Goal: Task Accomplishment & Management: Use online tool/utility

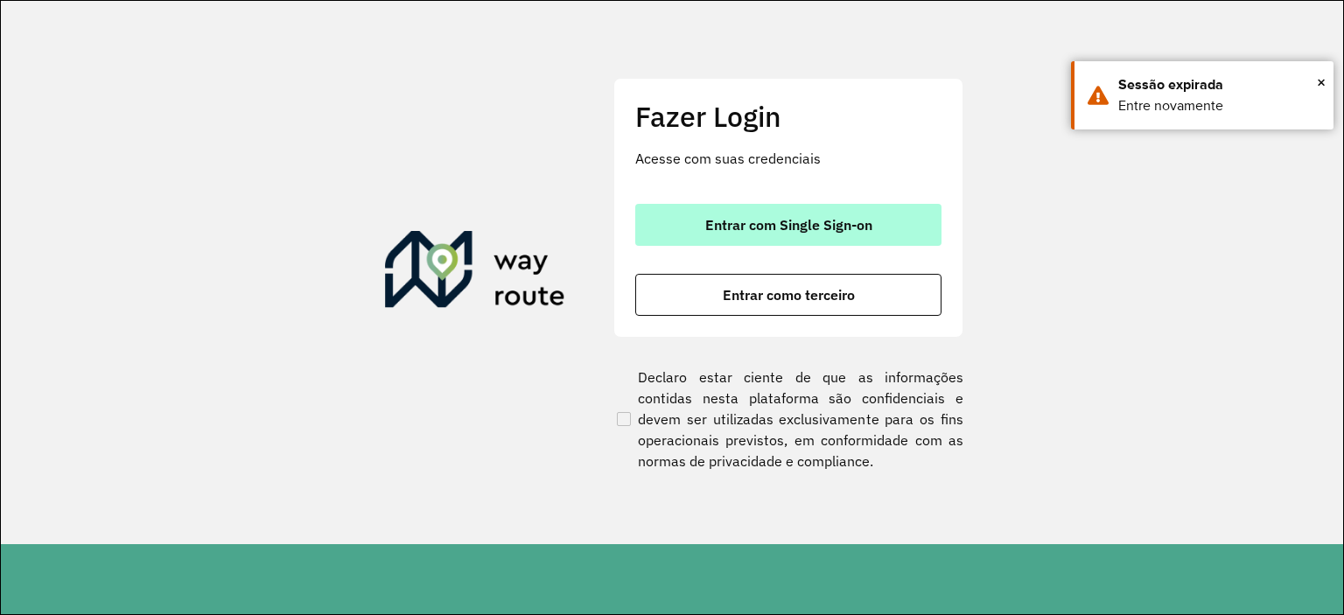
click at [777, 207] on button "Entrar com Single Sign-on" at bounding box center [788, 225] width 306 height 42
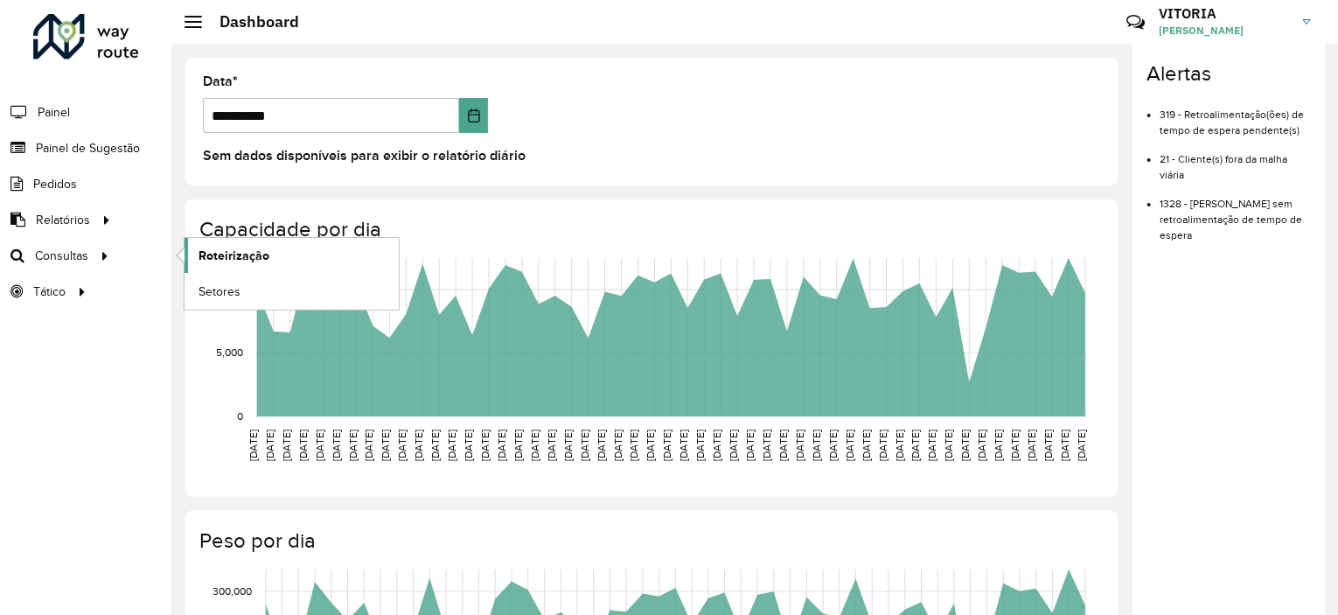
click at [210, 251] on span "Roteirização" at bounding box center [234, 256] width 71 height 18
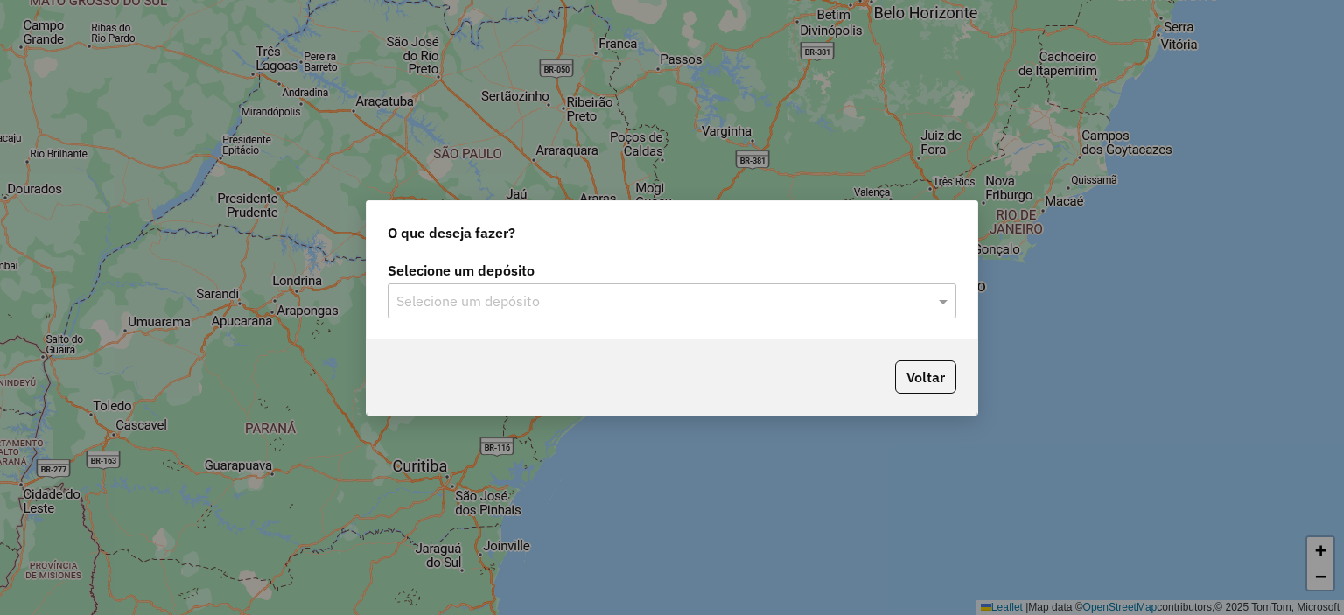
click at [521, 300] on input "text" at bounding box center [654, 301] width 516 height 21
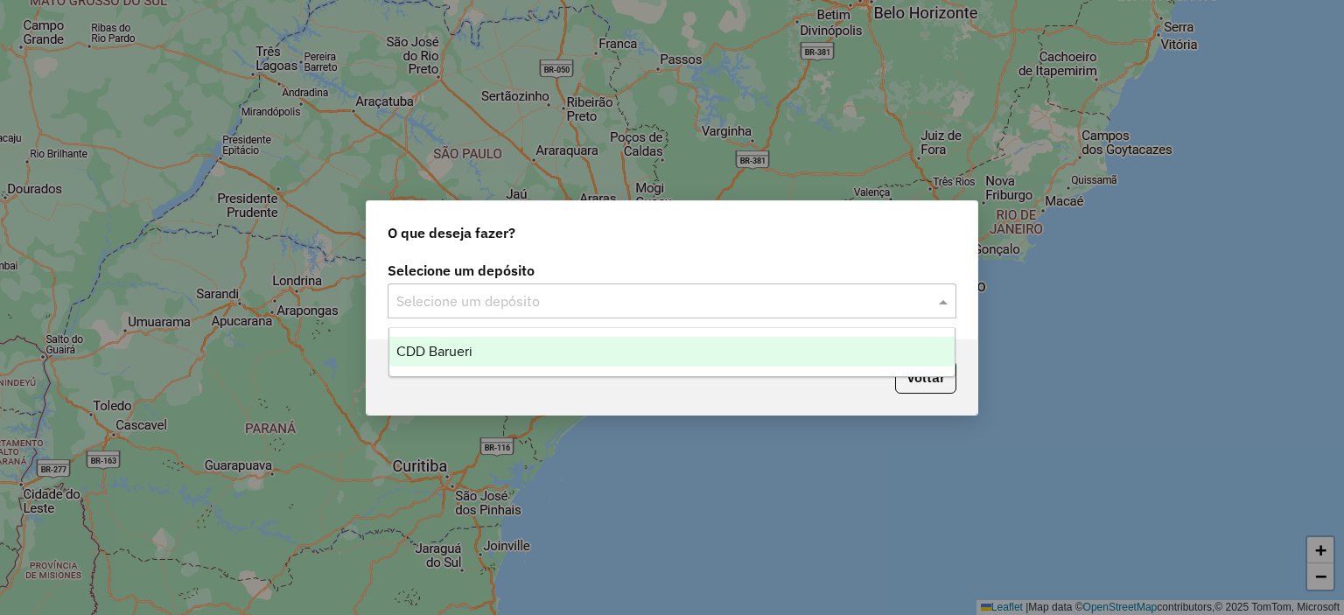
click at [485, 349] on div "CDD Barueri" at bounding box center [672, 352] width 566 height 30
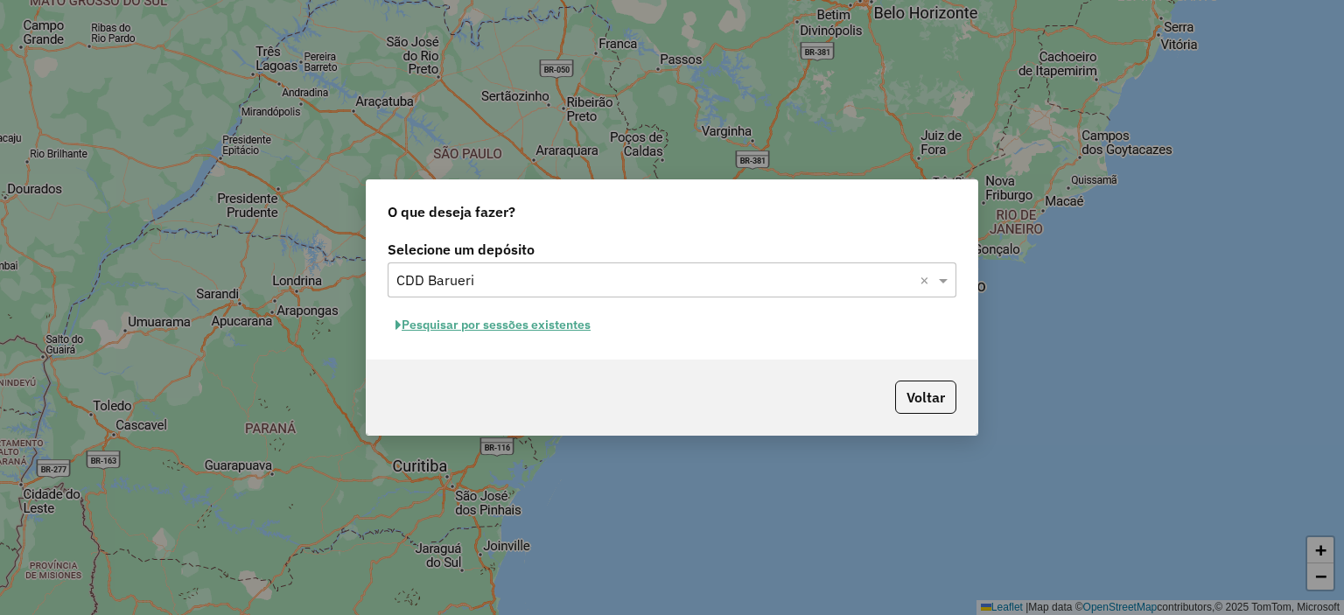
click at [555, 316] on button "Pesquisar por sessões existentes" at bounding box center [493, 324] width 211 height 27
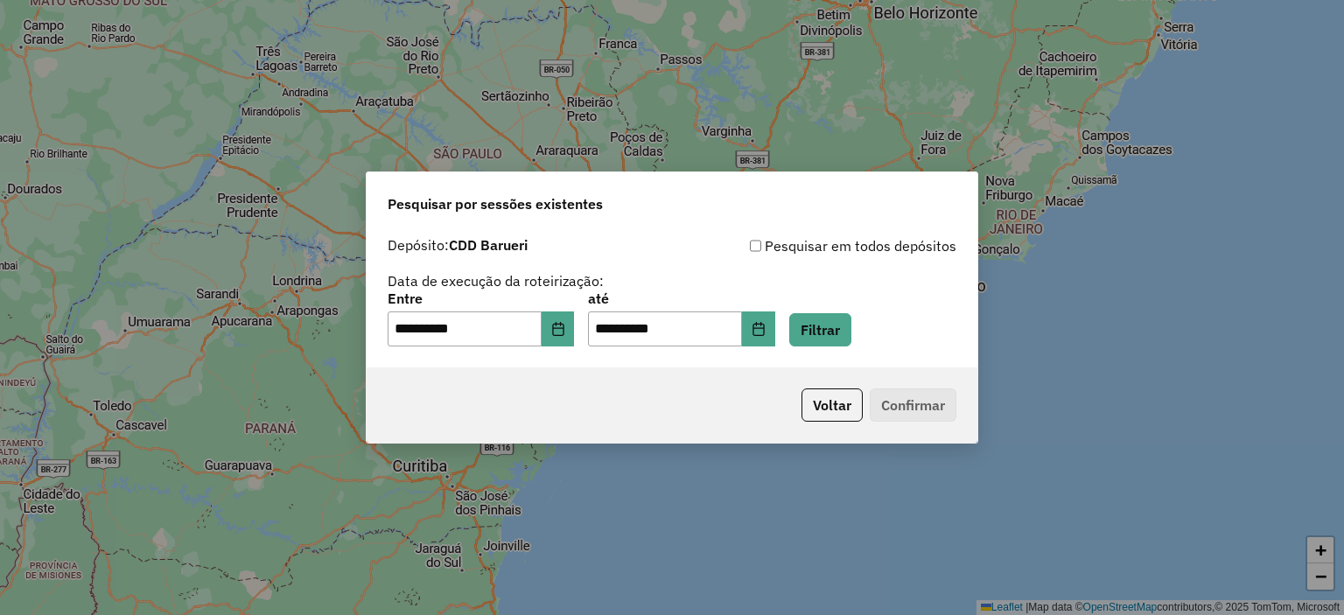
click at [586, 331] on div "**********" at bounding box center [672, 319] width 569 height 54
click at [565, 332] on icon "Choose Date" at bounding box center [558, 329] width 14 height 14
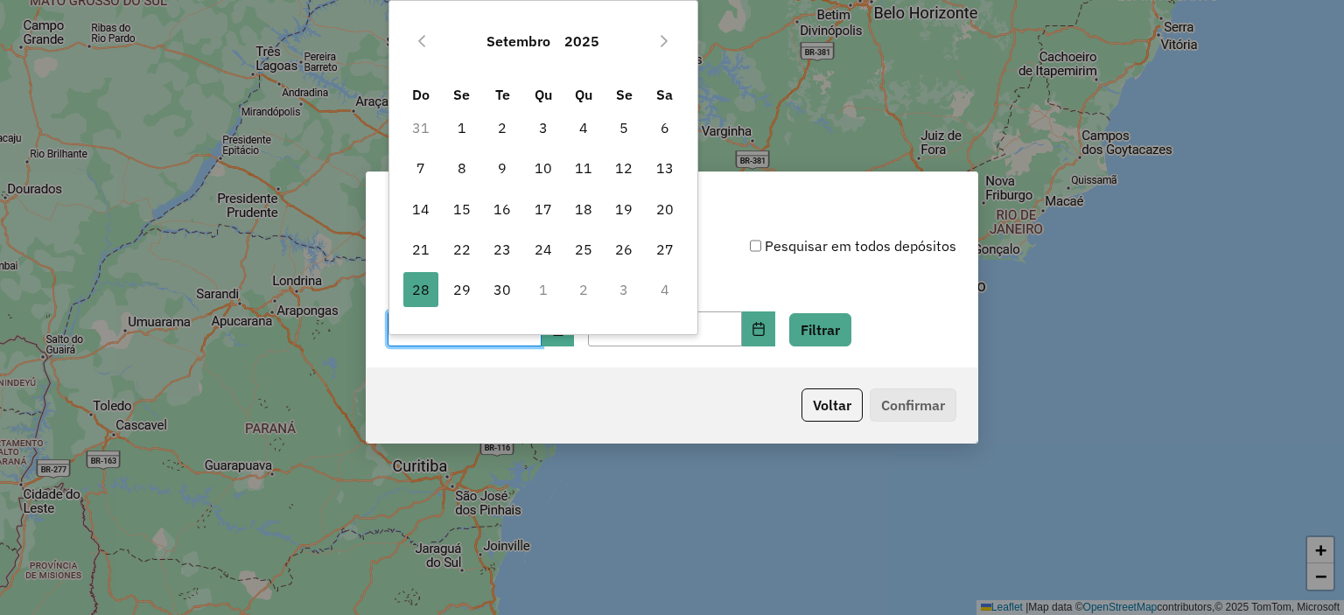
click at [646, 256] on td "27" at bounding box center [665, 249] width 40 height 40
click at [668, 248] on span "27" at bounding box center [664, 249] width 35 height 35
type input "**********"
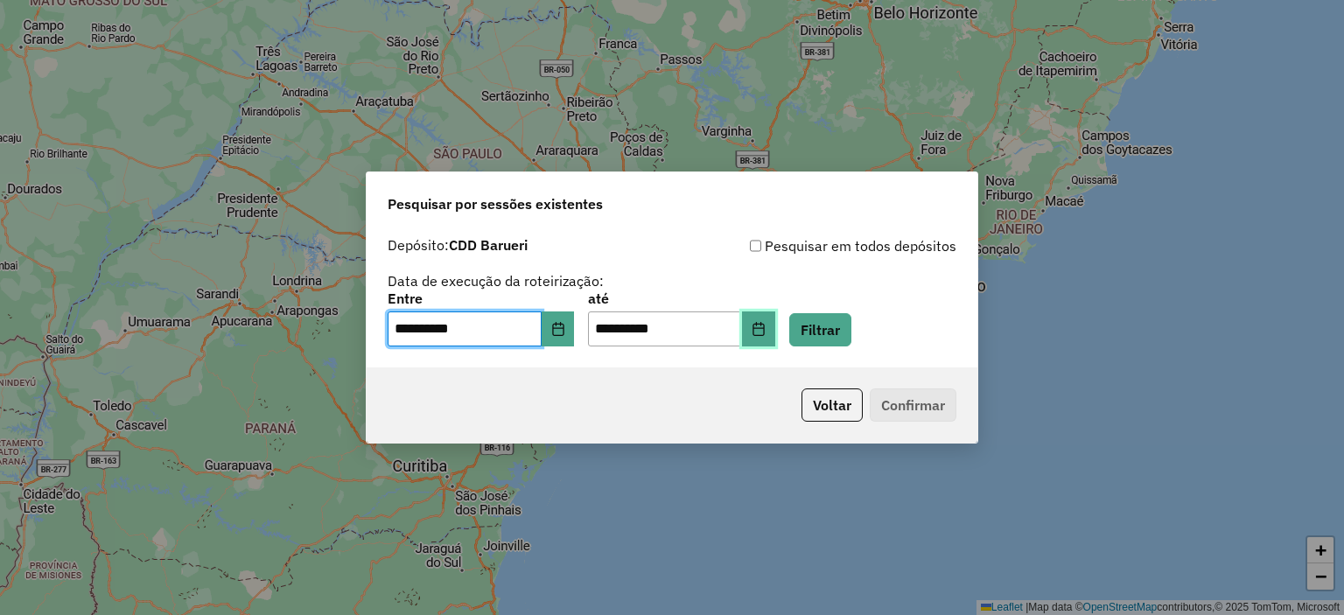
click at [775, 342] on button "Choose Date" at bounding box center [758, 328] width 33 height 35
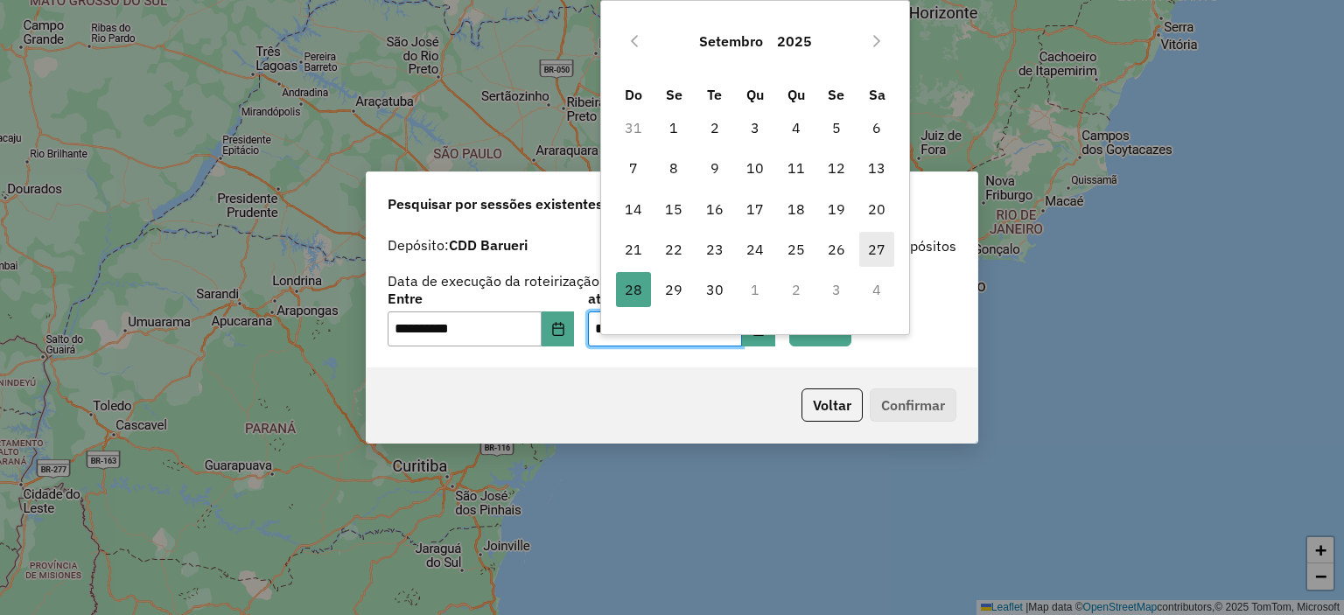
click at [873, 252] on span "27" at bounding box center [876, 249] width 35 height 35
type input "**********"
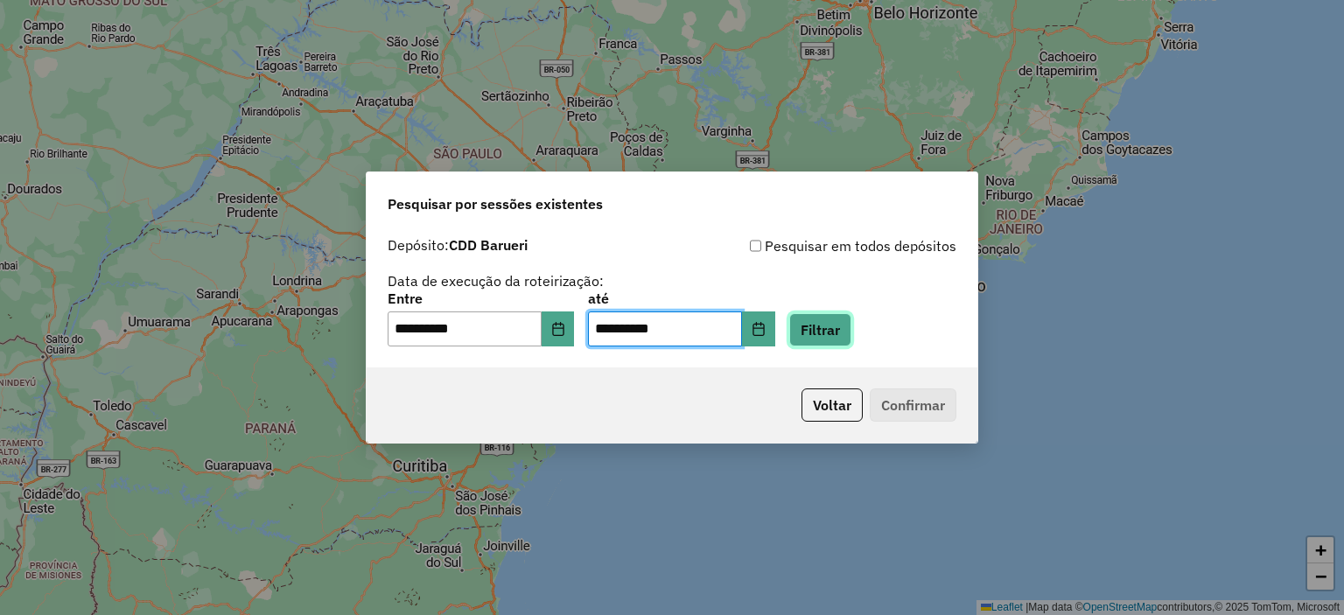
click at [847, 338] on button "Filtrar" at bounding box center [820, 329] width 62 height 33
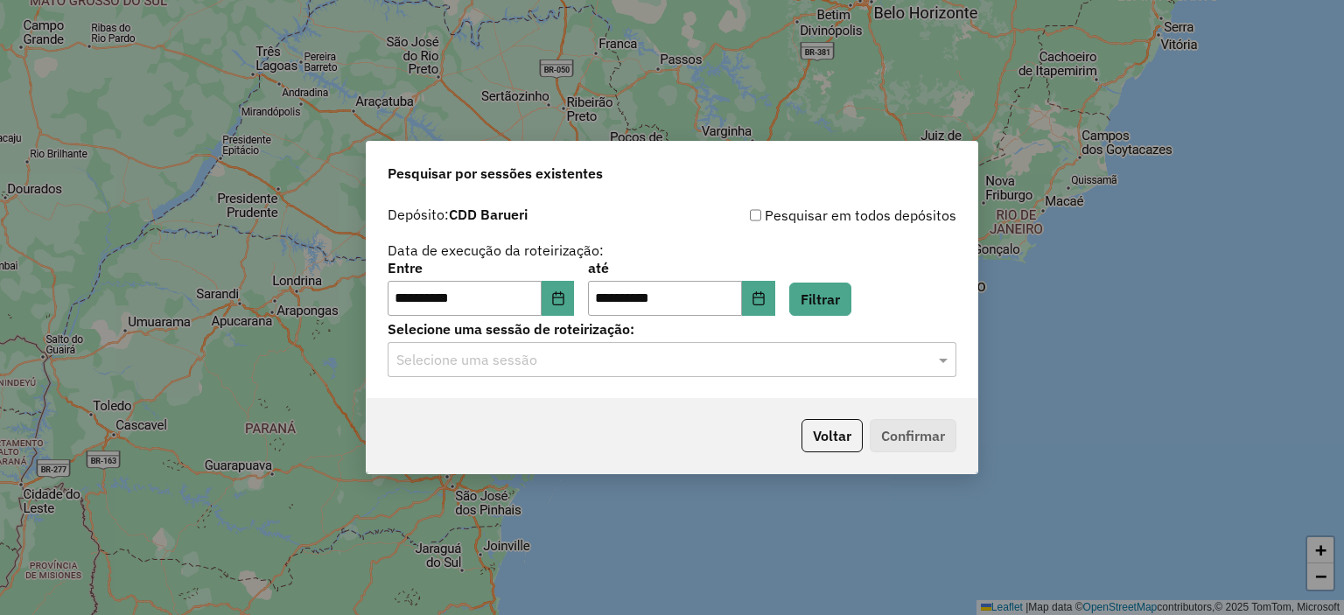
click at [564, 377] on div "Selecione uma sessão" at bounding box center [672, 359] width 569 height 35
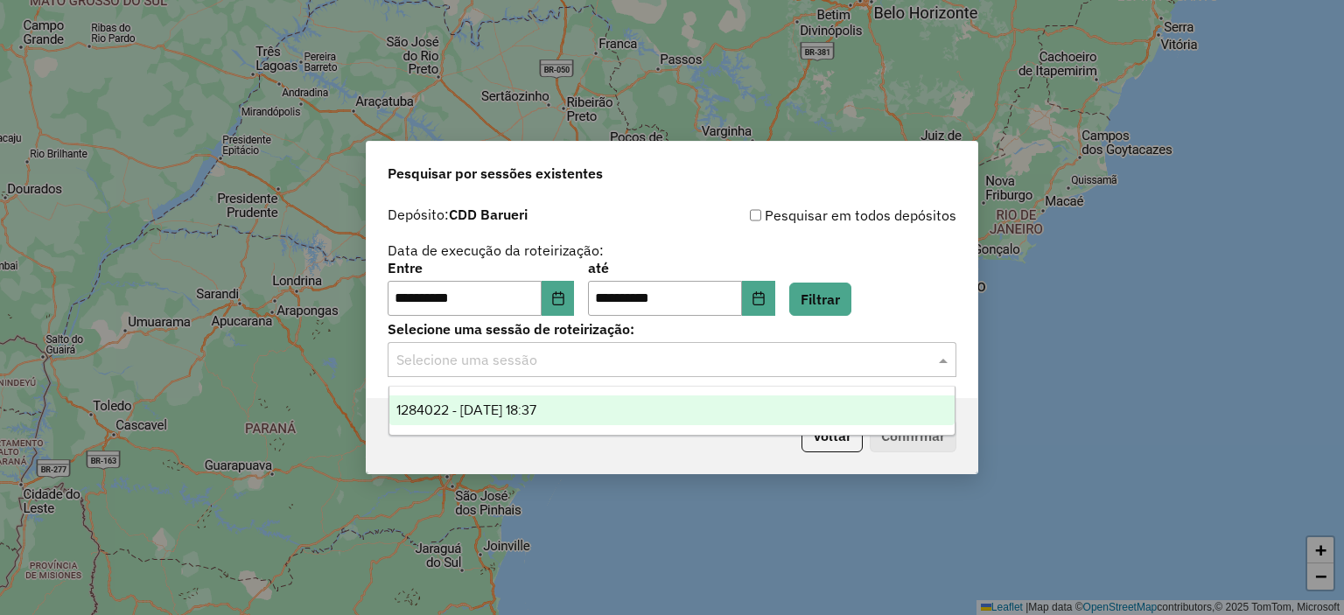
click at [536, 413] on span "1284022 - [DATE] 18:37" at bounding box center [466, 409] width 140 height 15
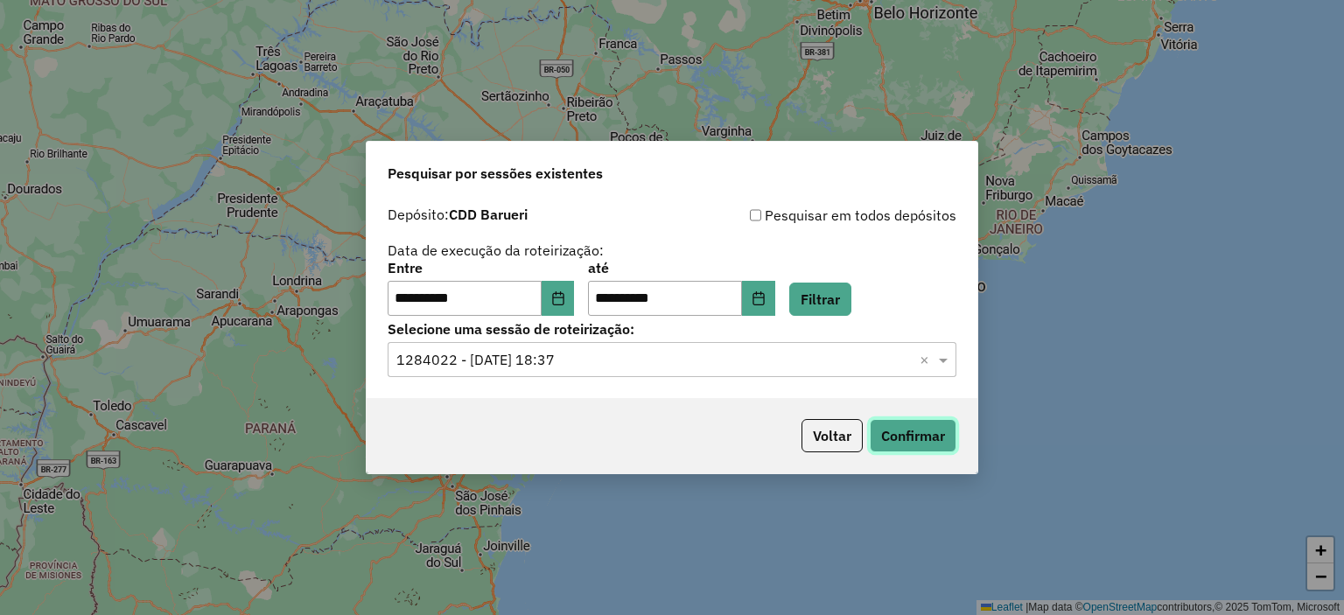
click at [904, 444] on button "Confirmar" at bounding box center [912, 435] width 87 height 33
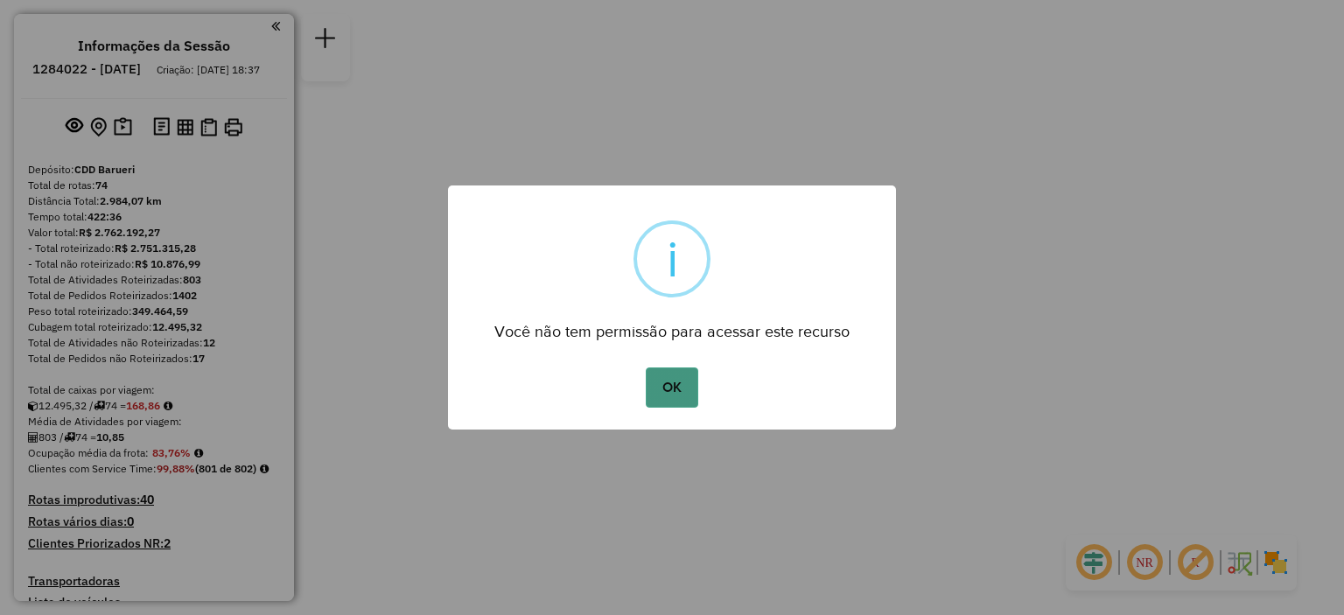
click at [681, 402] on button "OK" at bounding box center [672, 387] width 52 height 40
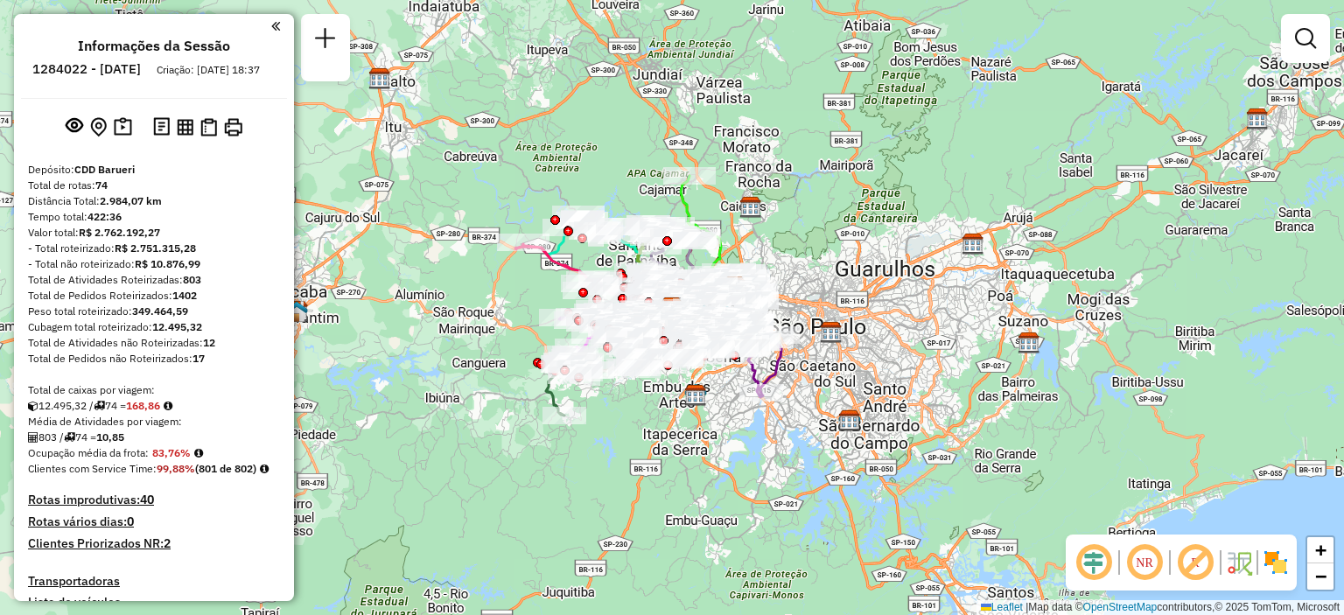
click at [1150, 567] on em at bounding box center [1144, 562] width 42 height 42
click at [1273, 564] on img at bounding box center [1275, 562] width 28 height 28
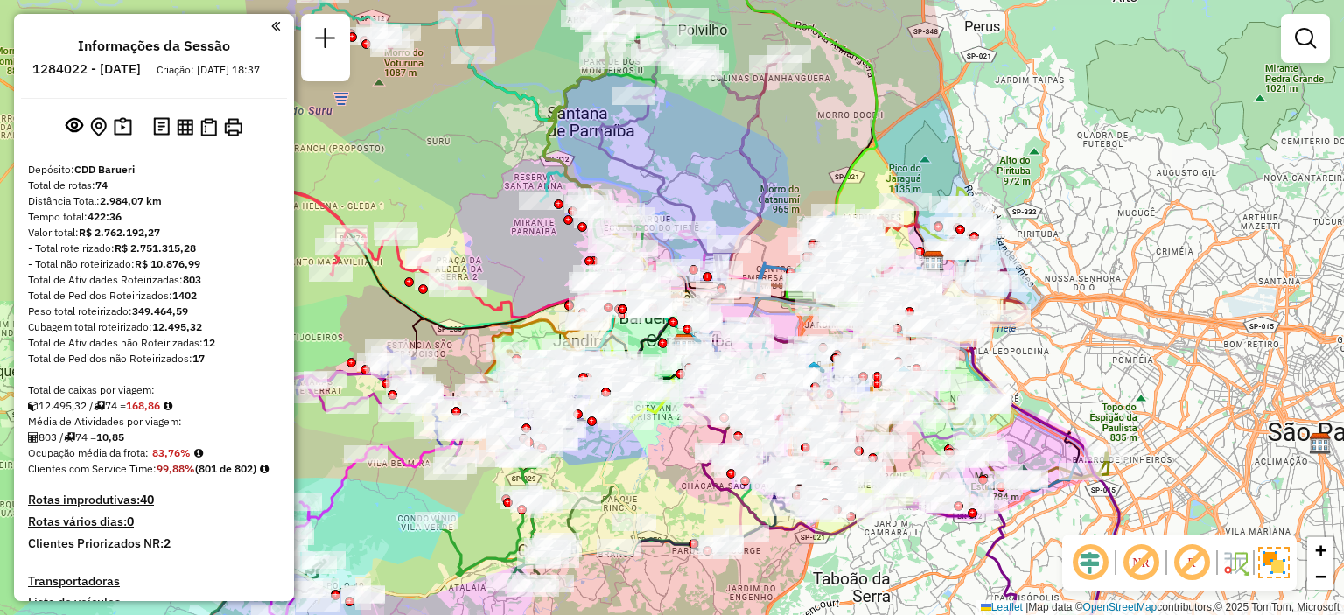
scroll to position [6443, 0]
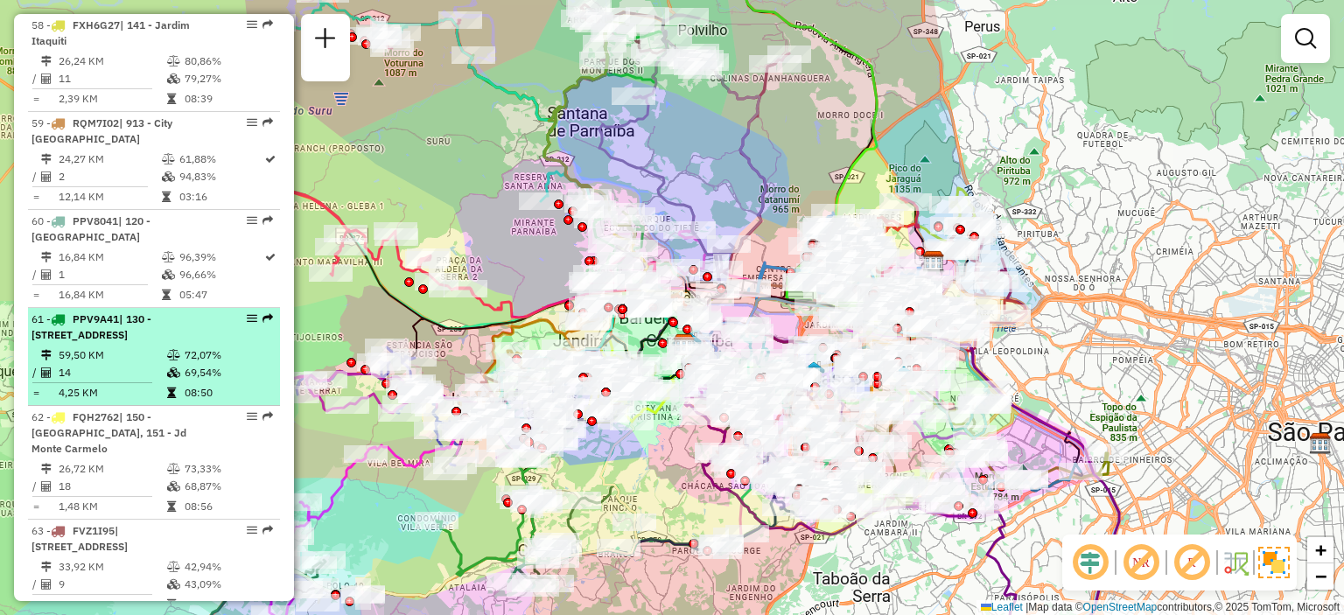
select select "**********"
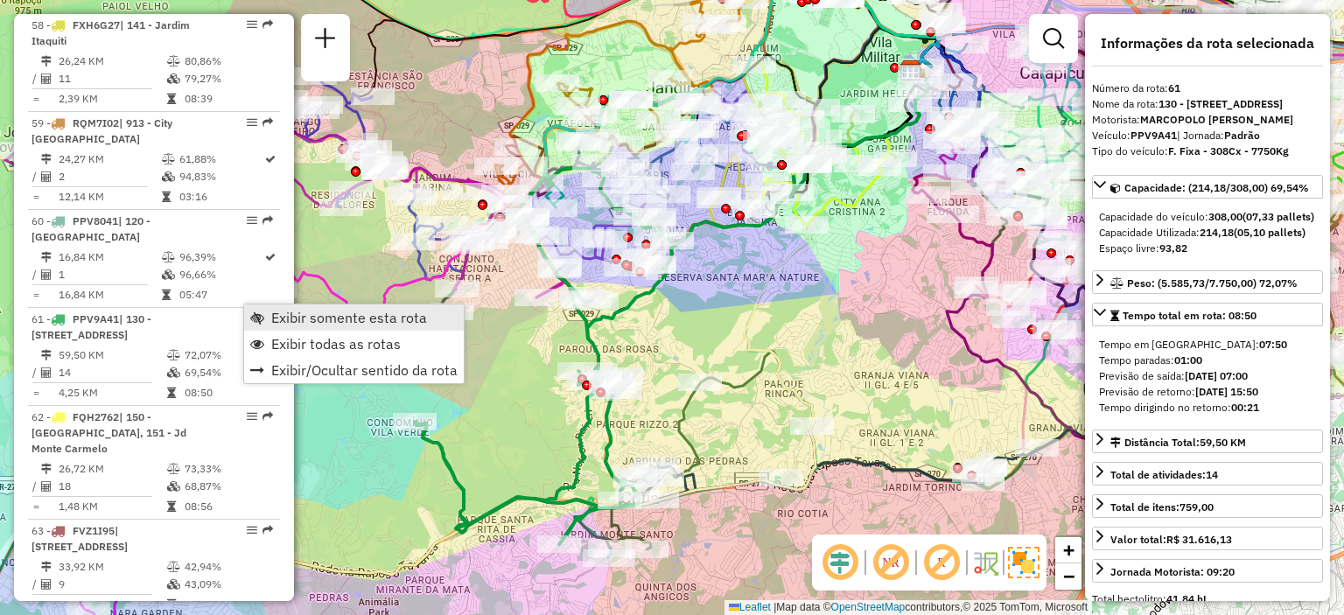
click at [310, 325] on span "Exibir somente esta rota" at bounding box center [349, 318] width 156 height 14
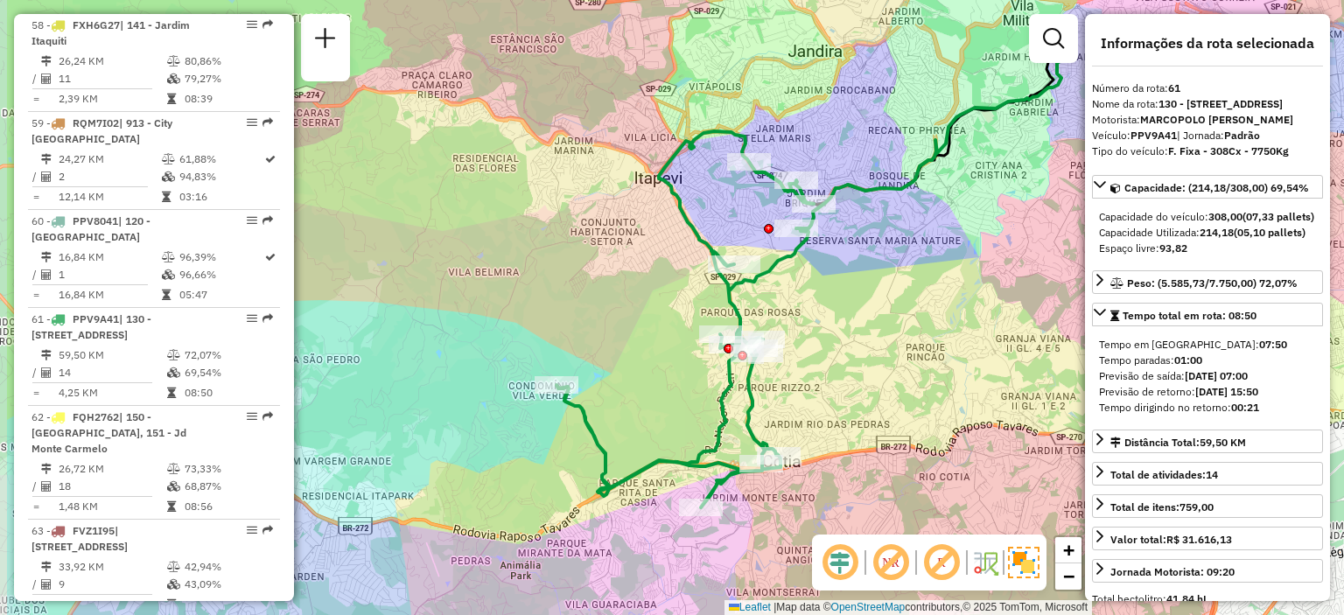
drag, startPoint x: 800, startPoint y: 374, endPoint x: 942, endPoint y: 338, distance: 146.4
click at [942, 338] on div "Janela de atendimento Grade de atendimento Capacidade Transportadoras Veículos …" at bounding box center [672, 307] width 1344 height 615
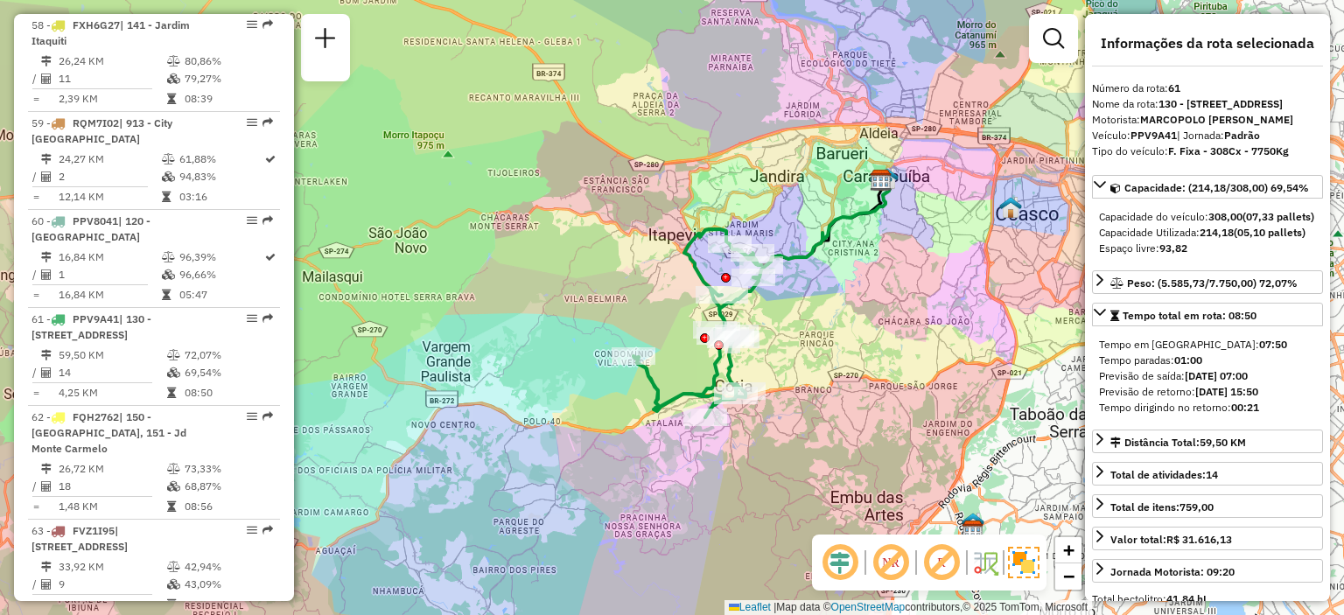
drag, startPoint x: 913, startPoint y: 332, endPoint x: 810, endPoint y: 329, distance: 103.3
click at [810, 329] on div "Janela de atendimento Grade de atendimento Capacidade Transportadoras Veículos …" at bounding box center [672, 307] width 1344 height 615
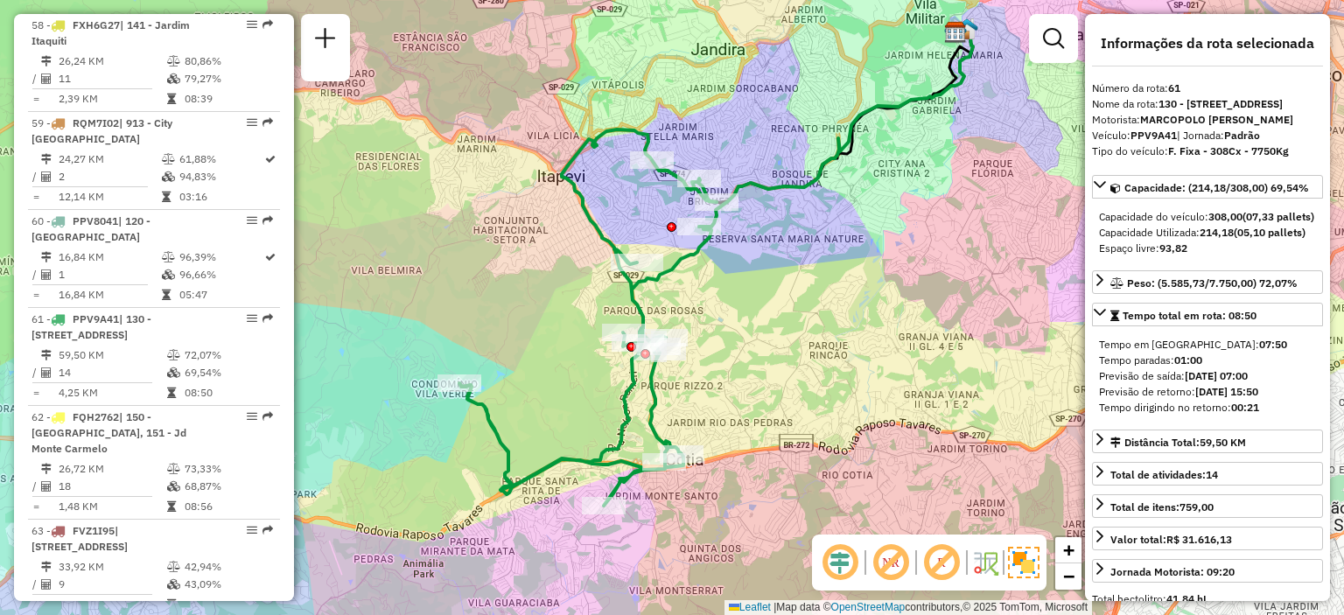
scroll to position [0, 0]
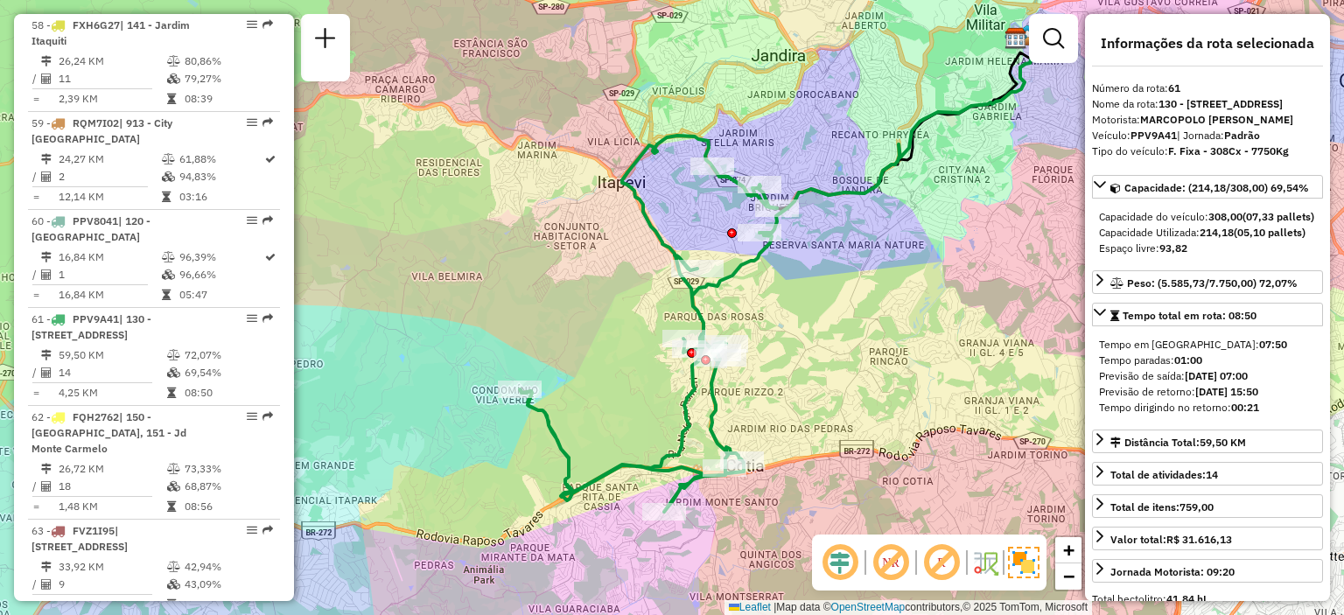
drag, startPoint x: 720, startPoint y: 353, endPoint x: 855, endPoint y: 360, distance: 134.8
click at [855, 360] on div "Janela de atendimento Grade de atendimento Capacidade Transportadoras Veículos …" at bounding box center [672, 307] width 1344 height 615
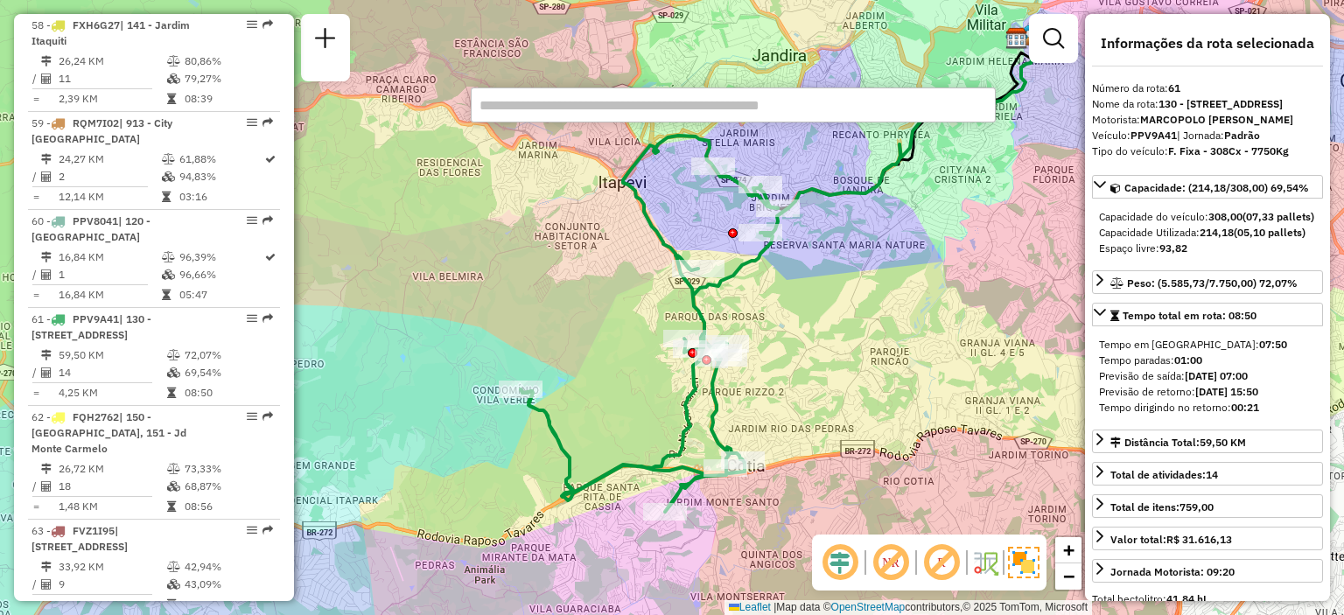
paste input "*****"
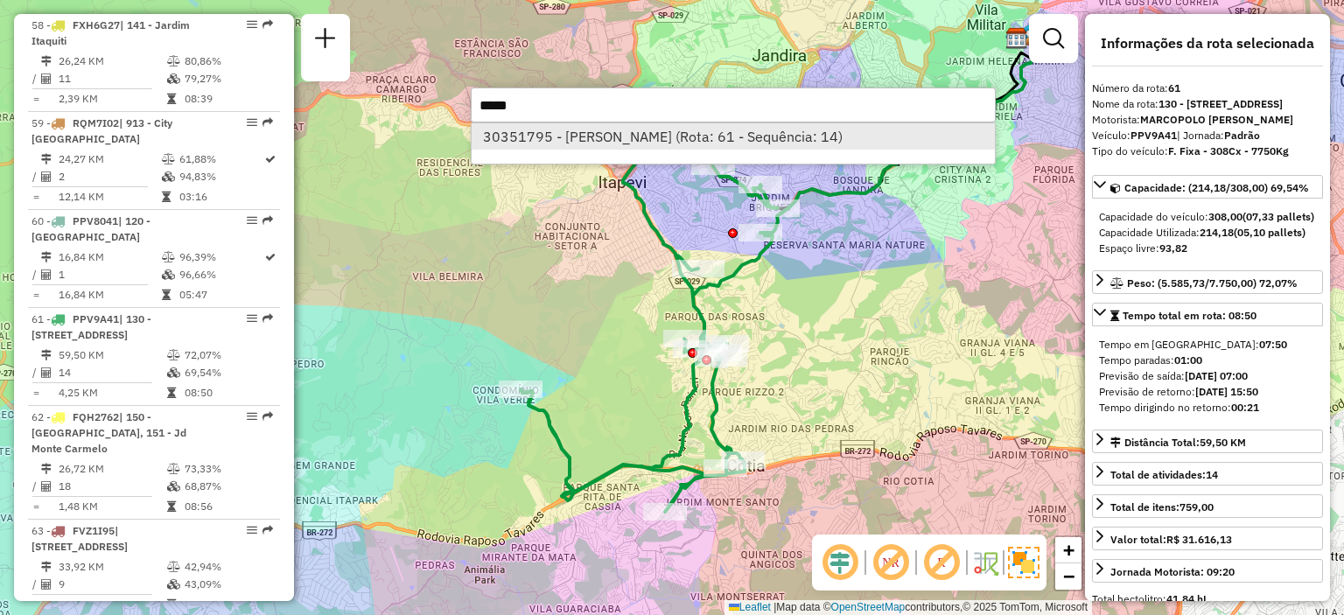
type input "*****"
click at [542, 132] on li "30351795 - OZIEL DUARTE (Rota: 61 - Sequência: 14)" at bounding box center [732, 136] width 523 height 26
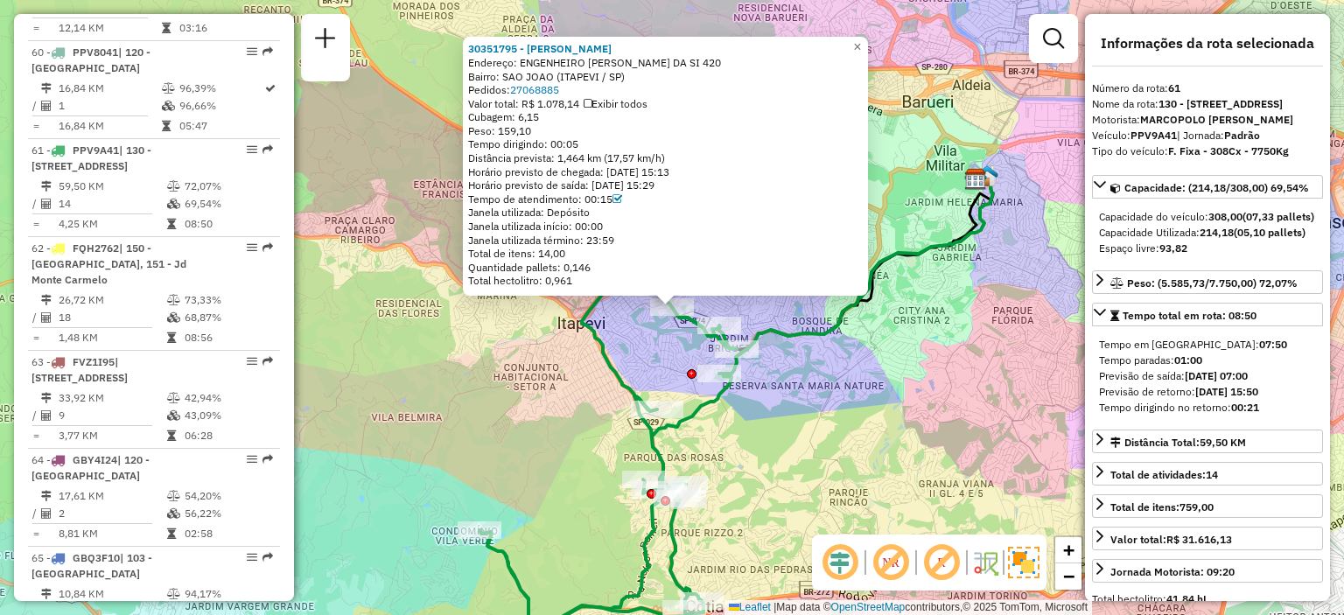
scroll to position [6727, 0]
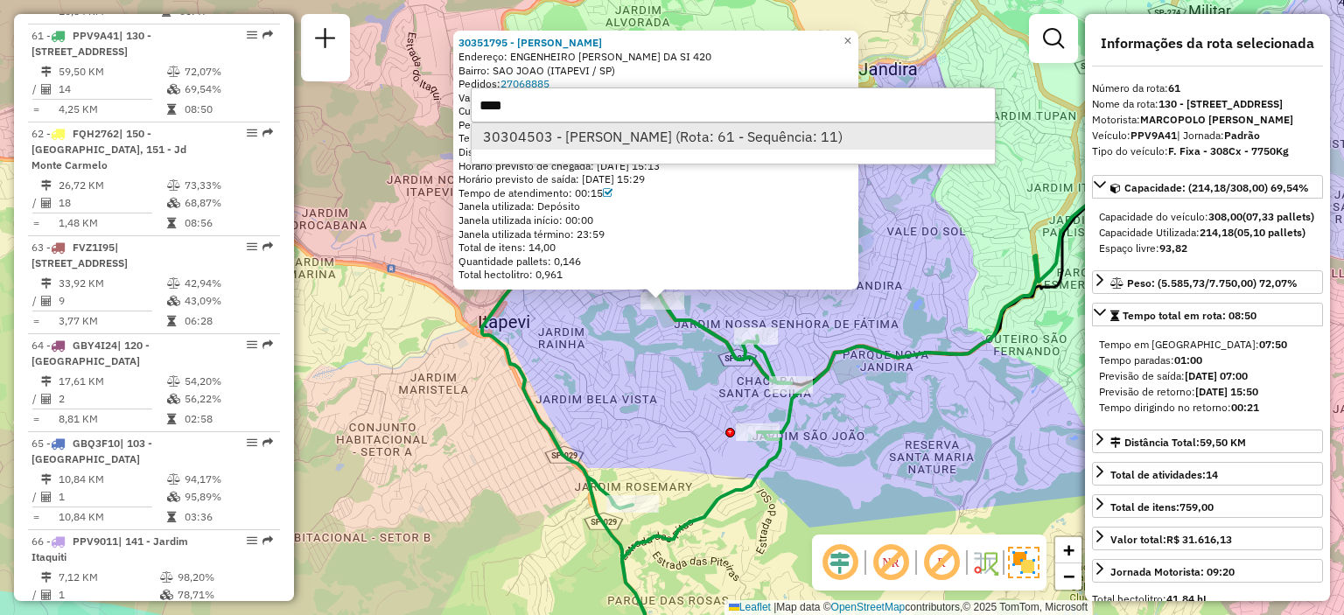
type input "****"
click at [604, 143] on li "30304503 - MARCELO BUMERAD (Rota: 61 - Sequência: 11)" at bounding box center [732, 136] width 523 height 26
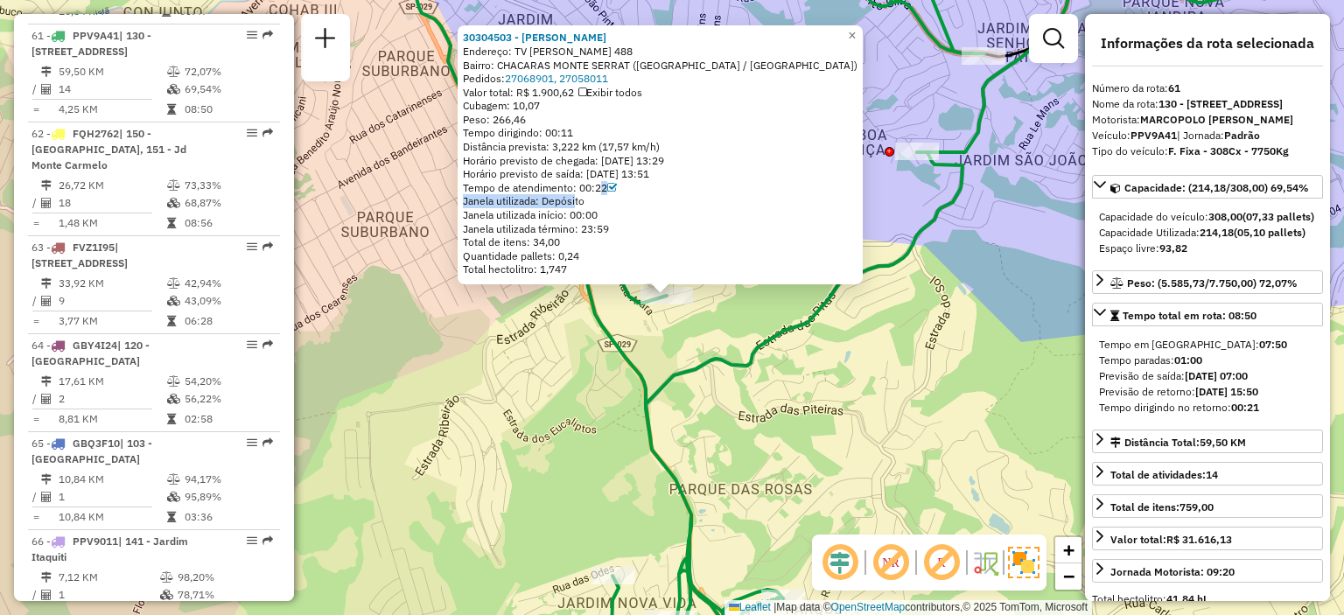
drag, startPoint x: 577, startPoint y: 195, endPoint x: 604, endPoint y: 191, distance: 26.6
click at [601, 192] on div "30304503 - MARCELO BUMERAD Endereço: TV GUILHERMINA COELHO 488 Bairro: CHACARAS…" at bounding box center [660, 154] width 395 height 246
click at [610, 212] on div "Janela utilizada início: 00:00" at bounding box center [660, 215] width 395 height 14
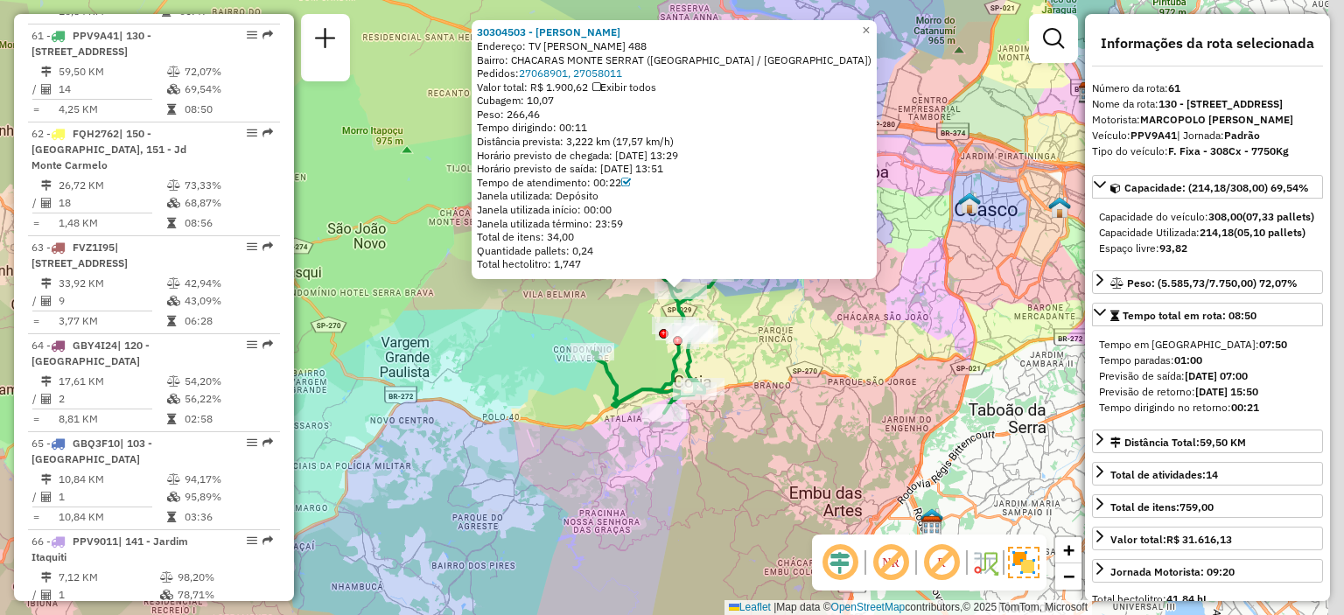
drag, startPoint x: 965, startPoint y: 400, endPoint x: 747, endPoint y: 335, distance: 227.2
click at [747, 336] on div "30304503 - MARCELO BUMERAD Endereço: TV GUILHERMINA COELHO 488 Bairro: CHACARAS…" at bounding box center [672, 307] width 1344 height 615
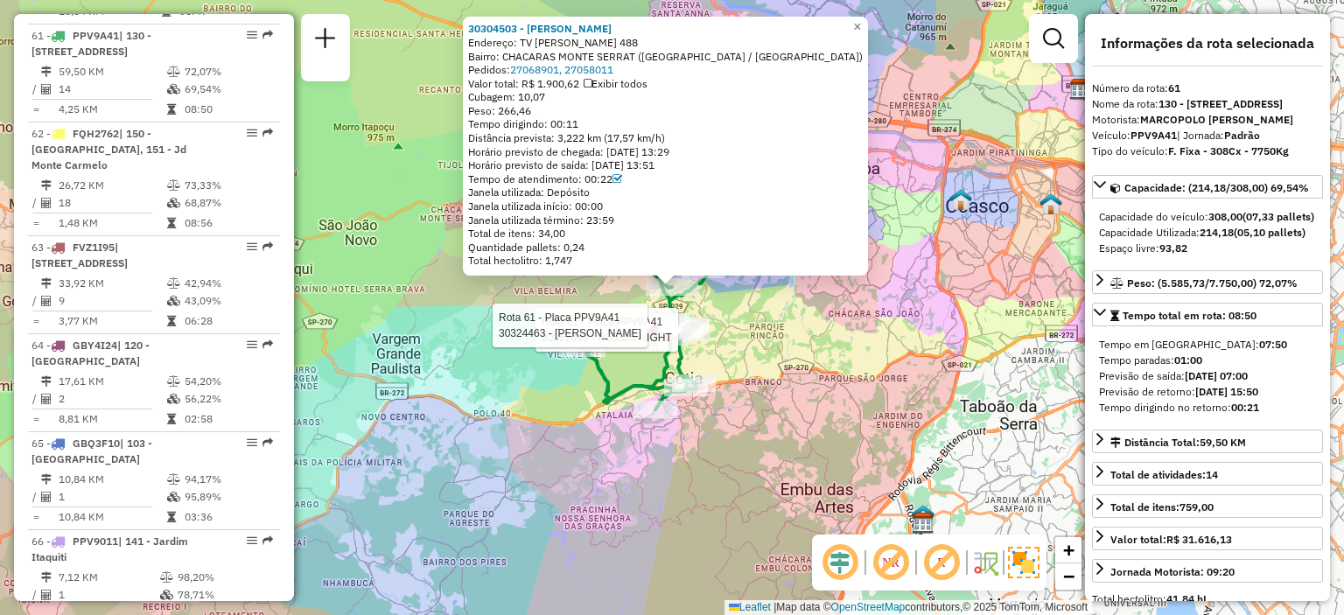
click at [745, 332] on div "Rota 61 - Placa PPV9A41 30357098 - RIZZOS NIGHT Rota 61 - Placa PPV9A41 3032446…" at bounding box center [672, 307] width 1344 height 615
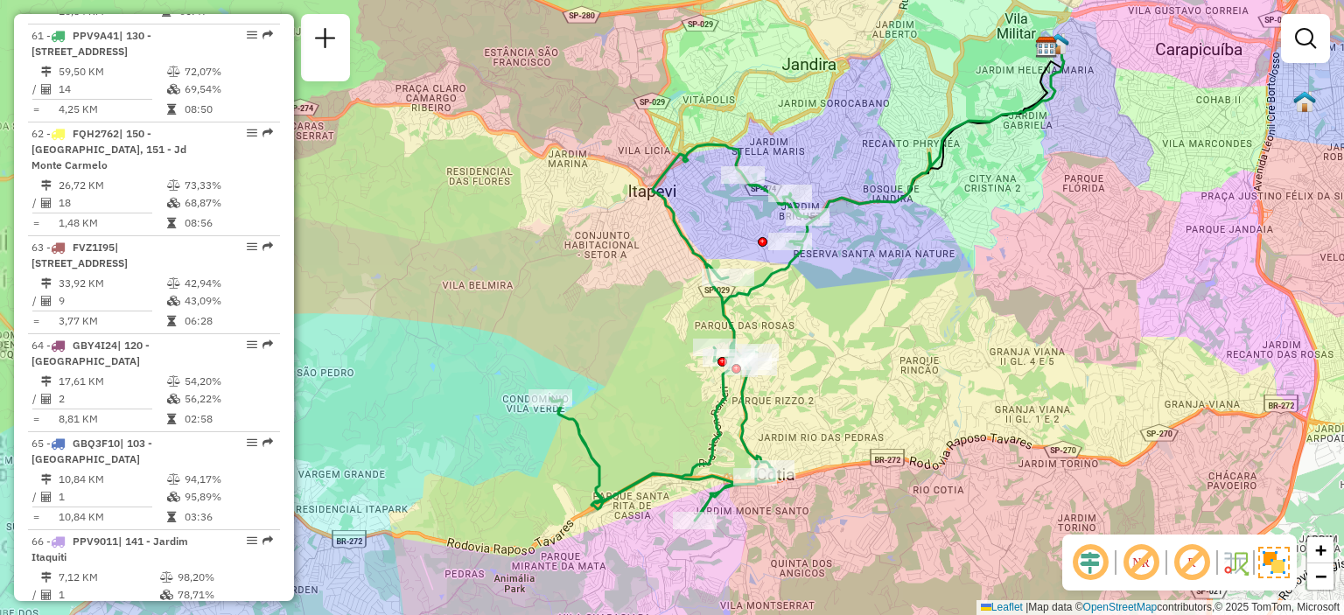
drag, startPoint x: 857, startPoint y: 342, endPoint x: 925, endPoint y: 317, distance: 72.0
click at [925, 317] on div "Janela de atendimento Grade de atendimento Capacidade Transportadoras Veículos …" at bounding box center [672, 307] width 1344 height 615
